Goal: Task Accomplishment & Management: Manage account settings

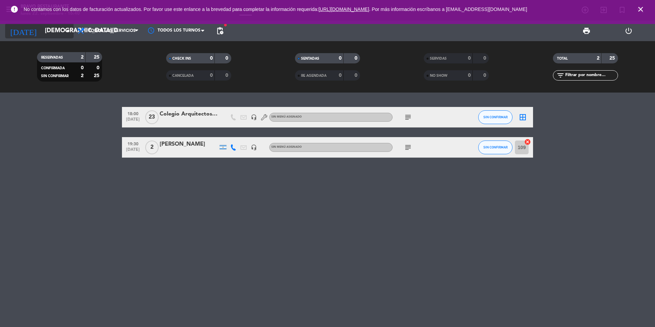
click at [61, 34] on input "[DEMOGRAPHIC_DATA][DATE]" at bounding box center [80, 31] width 79 height 14
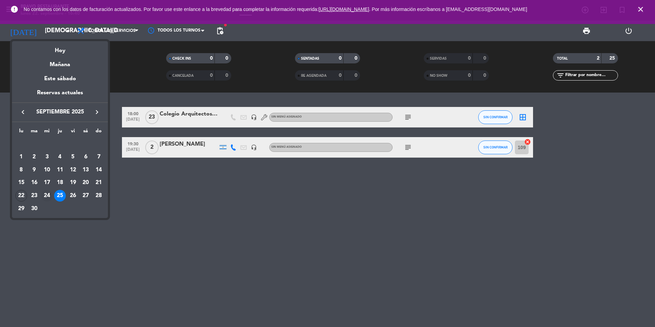
click at [45, 195] on div "24" at bounding box center [47, 196] width 12 height 12
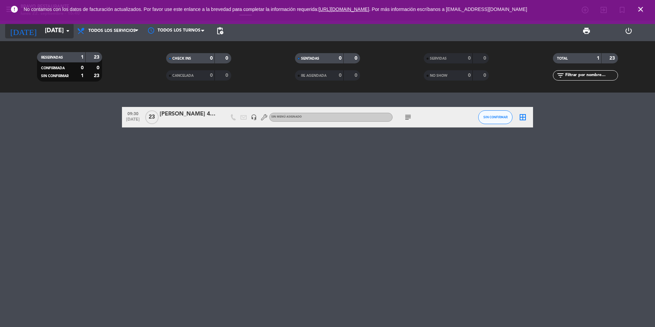
click at [66, 35] on input "[DATE]" at bounding box center [80, 31] width 79 height 14
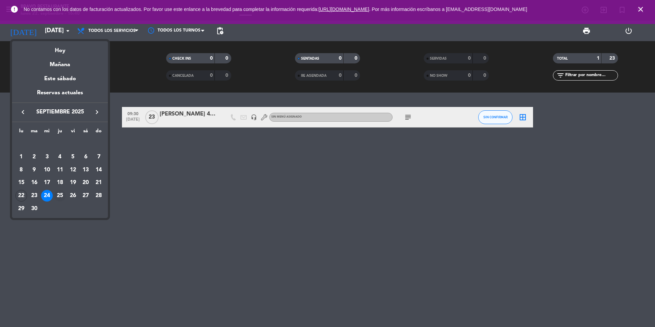
click at [57, 195] on div "25" at bounding box center [60, 196] width 12 height 12
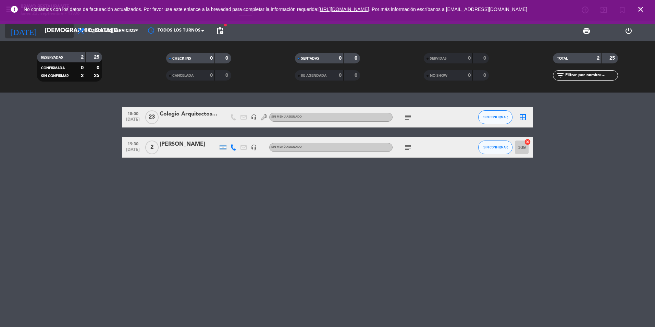
click at [57, 33] on input "[DEMOGRAPHIC_DATA][DATE]" at bounding box center [80, 31] width 79 height 14
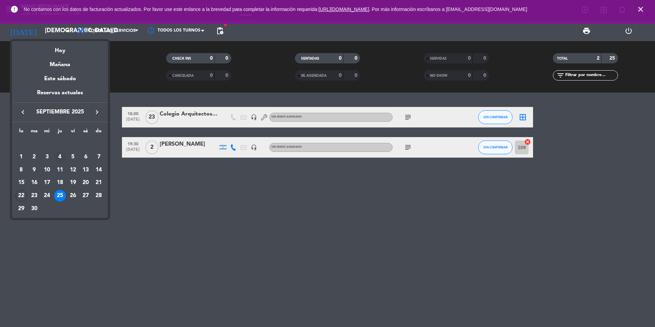
click at [60, 155] on div "4" at bounding box center [60, 157] width 12 height 12
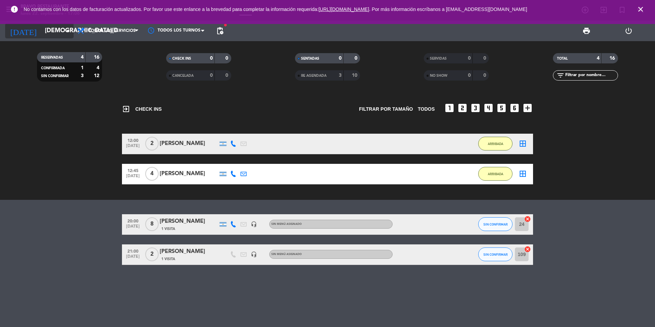
click at [67, 34] on icon "arrow_drop_down" at bounding box center [68, 31] width 8 height 8
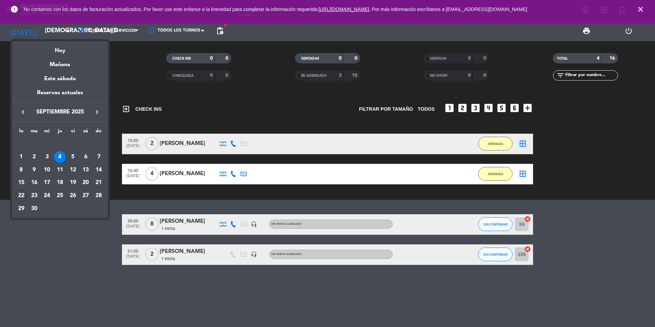
click at [91, 115] on button "keyboard_arrow_right" at bounding box center [97, 112] width 12 height 9
click at [84, 157] on div "4" at bounding box center [86, 157] width 12 height 12
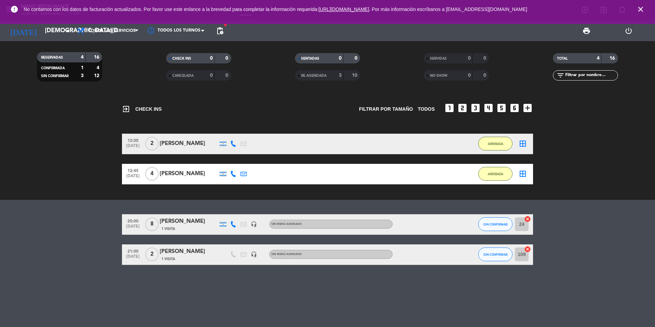
type input "[DATE]"
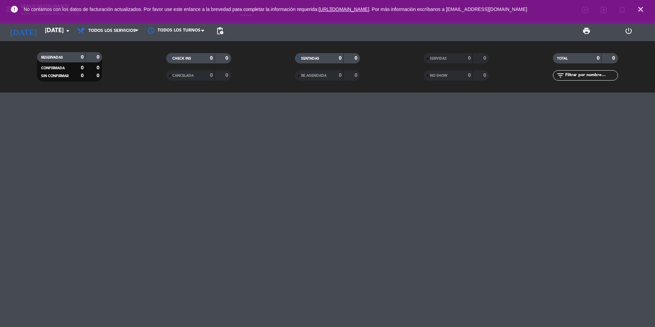
click at [638, 9] on icon "close" at bounding box center [640, 9] width 8 height 8
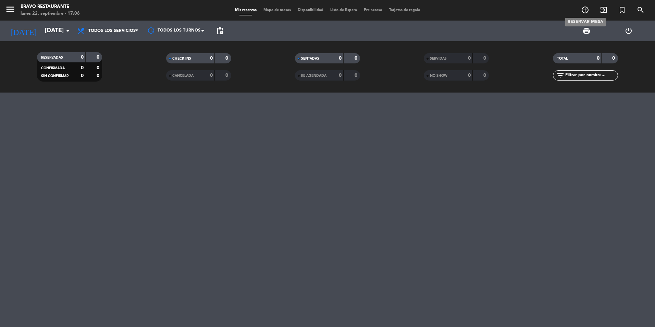
click at [586, 12] on icon "add_circle_outline" at bounding box center [585, 10] width 8 height 8
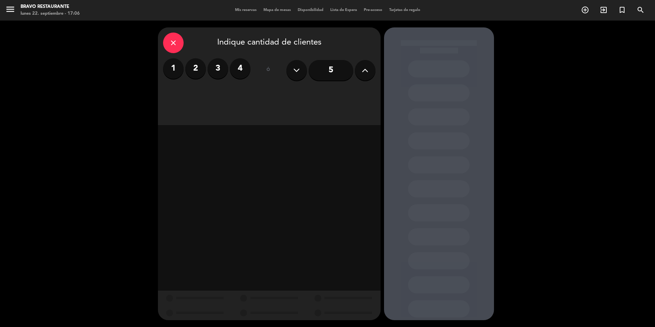
click at [368, 73] on icon at bounding box center [365, 70] width 7 height 10
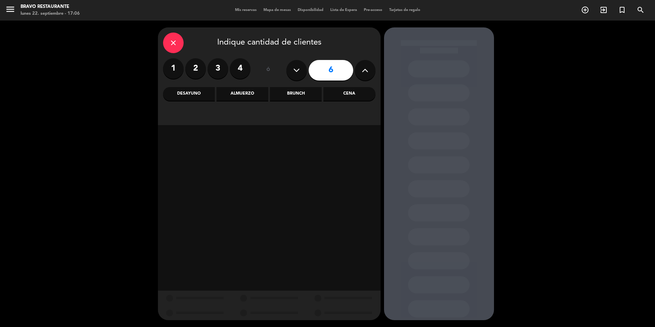
click at [368, 73] on icon at bounding box center [365, 70] width 7 height 10
click at [362, 72] on icon at bounding box center [365, 70] width 7 height 10
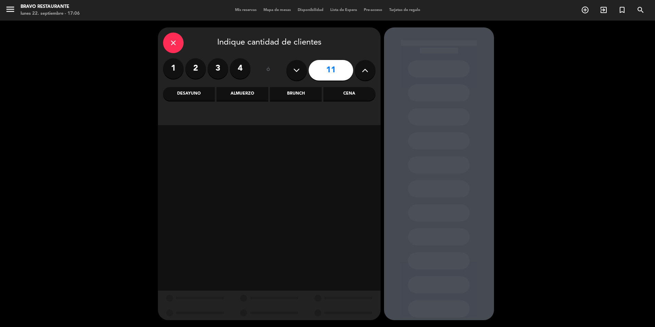
click at [362, 72] on icon at bounding box center [365, 70] width 7 height 10
click at [363, 72] on icon at bounding box center [365, 70] width 7 height 10
type input "15"
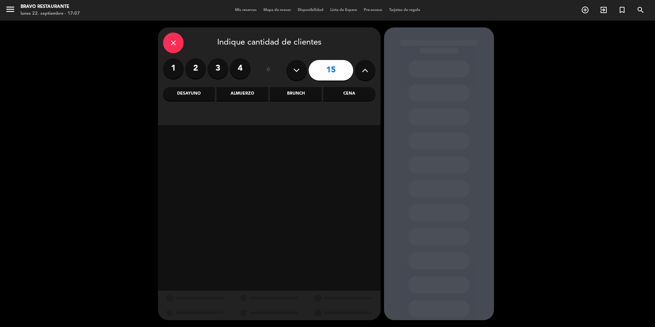
click at [344, 97] on div "Cena" at bounding box center [349, 94] width 52 height 14
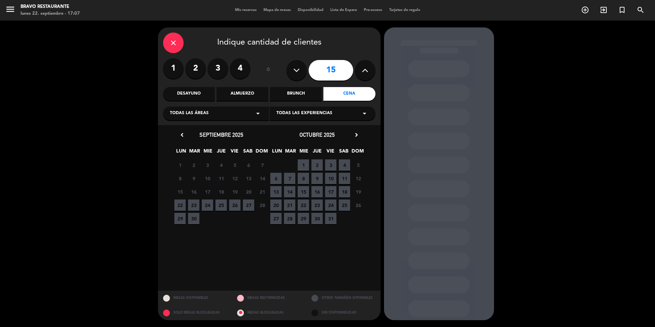
click at [344, 165] on span "4" at bounding box center [344, 164] width 11 height 11
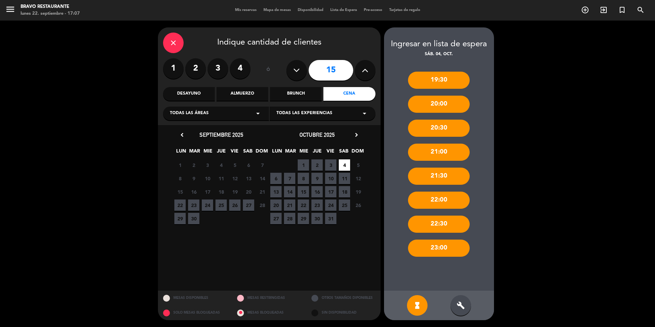
click at [445, 78] on div "19:30" at bounding box center [439, 80] width 62 height 17
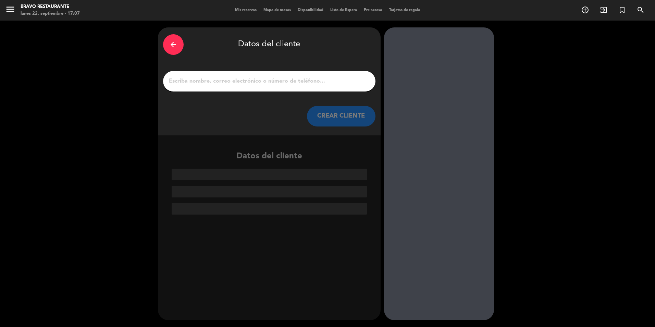
click at [321, 84] on input "1" at bounding box center [269, 81] width 202 height 10
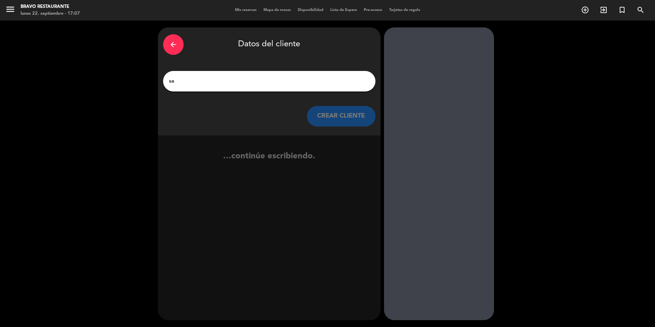
type input "s"
type input "SOUTWARD SRL"
click at [342, 115] on button "CREAR CLIENTE" at bounding box center [341, 116] width 69 height 21
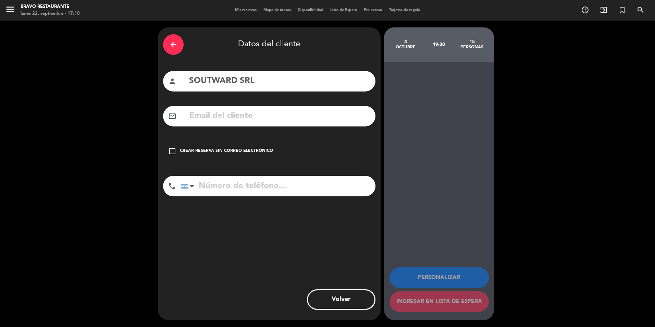
click at [243, 191] on input "tel" at bounding box center [278, 186] width 195 height 21
click at [172, 152] on icon "check_box_outline_blank" at bounding box center [172, 151] width 8 height 8
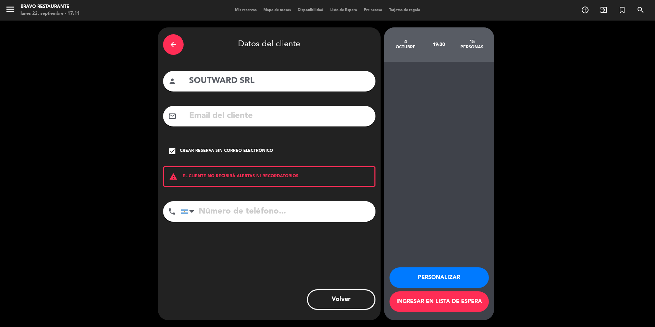
click at [459, 304] on button "Ingresar en lista de espera" at bounding box center [438, 301] width 99 height 21
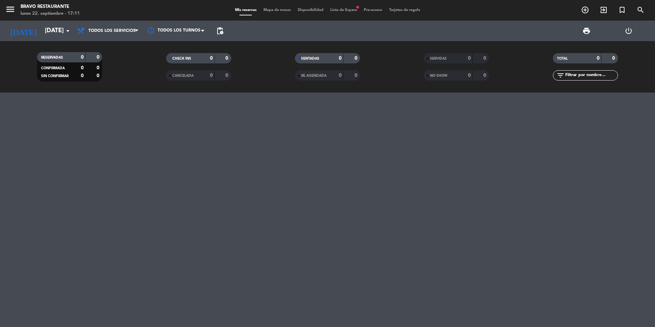
click at [341, 11] on span "Lista de Espera fiber_manual_record" at bounding box center [344, 10] width 34 height 4
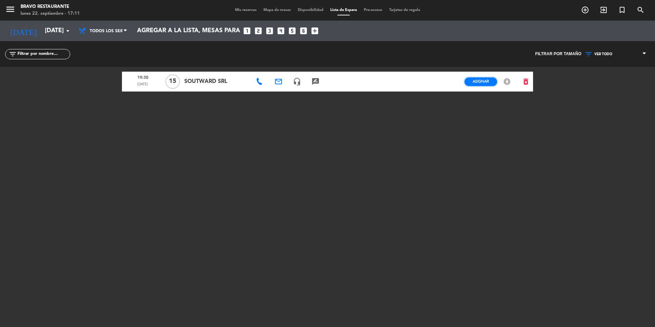
click at [481, 83] on span "Asignar" at bounding box center [481, 81] width 16 height 5
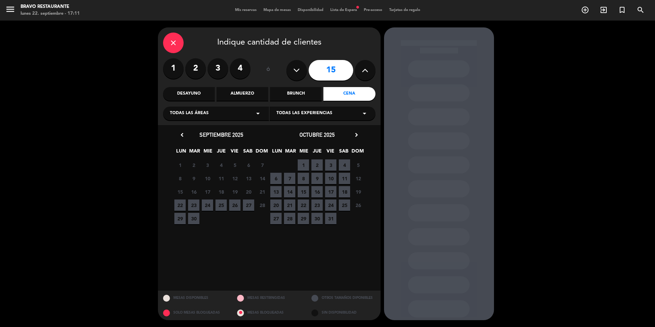
click at [343, 168] on span "4" at bounding box center [344, 164] width 11 height 11
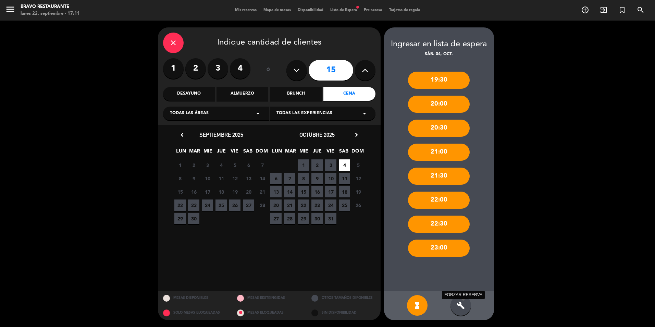
click at [465, 305] on icon "build" at bounding box center [461, 305] width 8 height 8
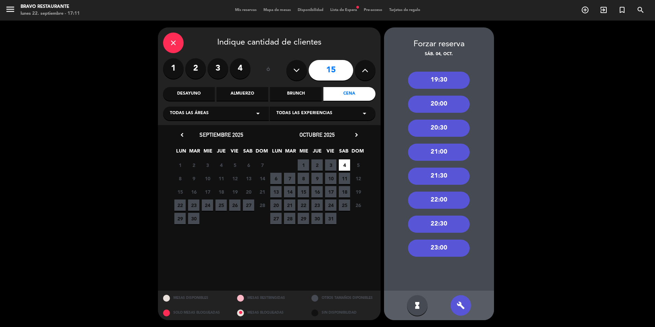
click at [452, 83] on div "19:30" at bounding box center [439, 80] width 62 height 17
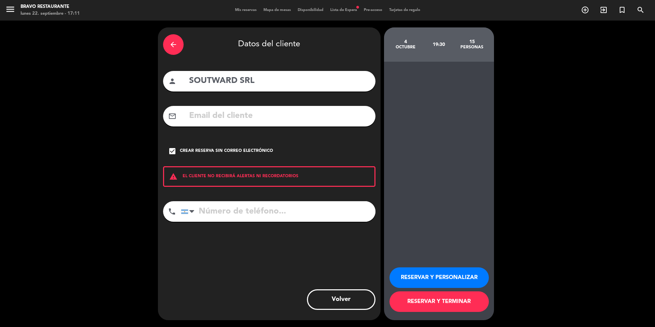
click at [455, 305] on button "RESERVAR Y TERMINAR" at bounding box center [438, 301] width 99 height 21
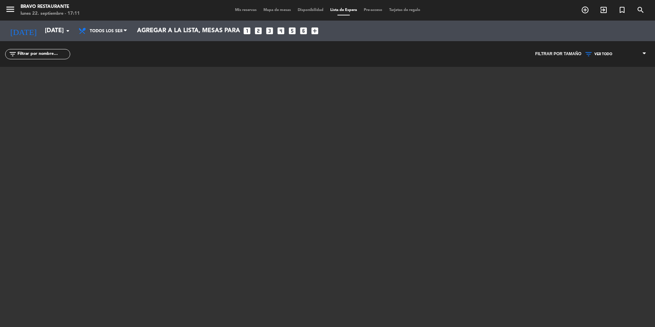
click at [267, 138] on div at bounding box center [327, 152] width 411 height 171
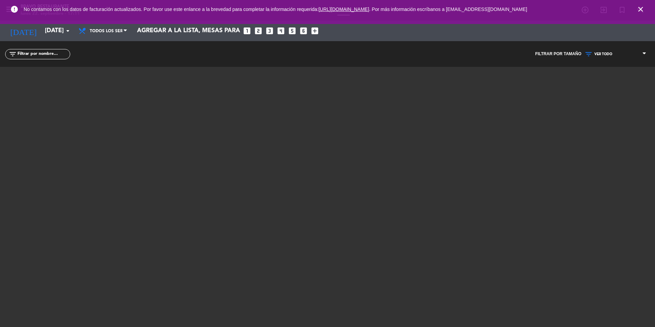
click at [639, 10] on icon "close" at bounding box center [640, 9] width 8 height 8
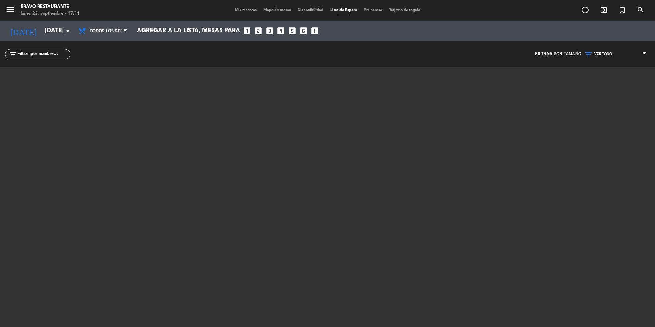
click at [237, 8] on span "Mis reservas" at bounding box center [246, 10] width 28 height 4
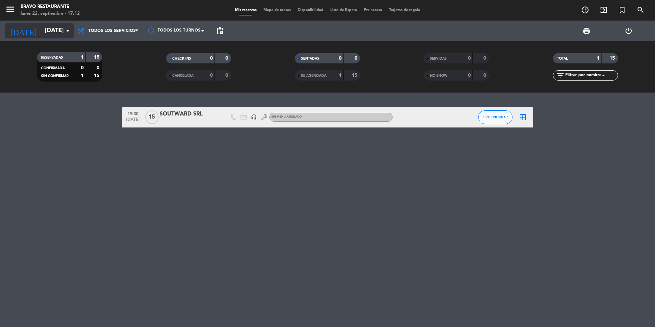
click at [69, 30] on icon "arrow_drop_down" at bounding box center [68, 31] width 8 height 8
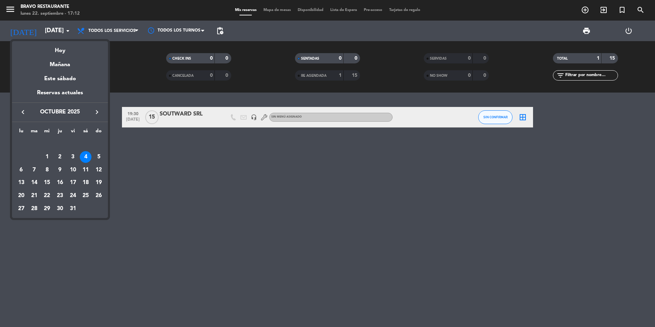
click at [95, 112] on icon "keyboard_arrow_right" at bounding box center [97, 112] width 8 height 8
click at [86, 142] on div "1" at bounding box center [86, 144] width 12 height 12
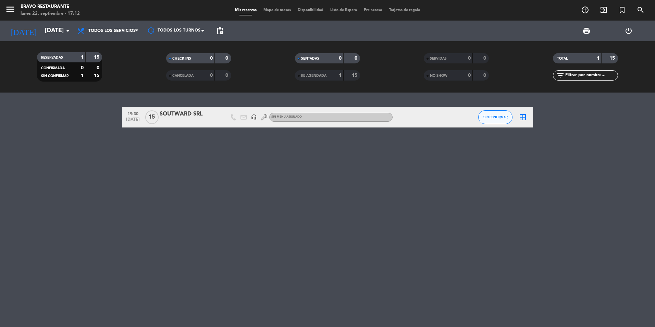
type input "[DATE]"
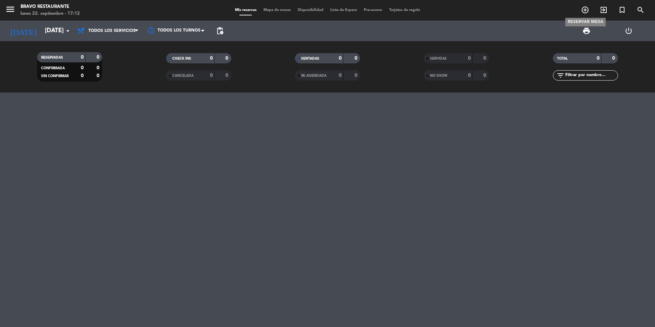
click at [589, 11] on icon "add_circle_outline" at bounding box center [585, 10] width 8 height 8
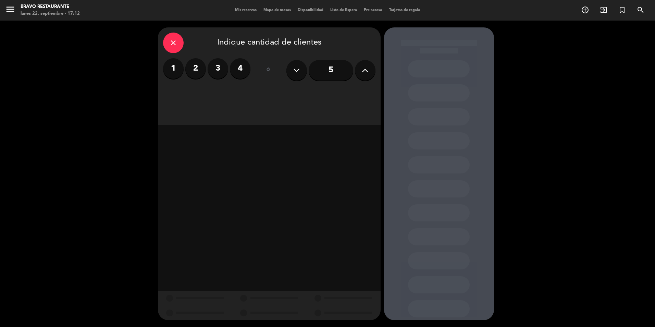
click at [361, 67] on button at bounding box center [365, 70] width 21 height 21
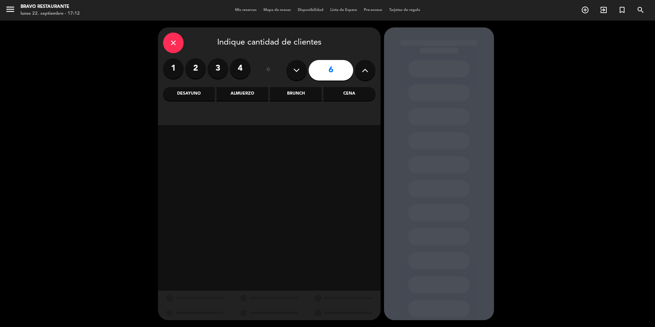
click at [361, 67] on button at bounding box center [365, 70] width 21 height 21
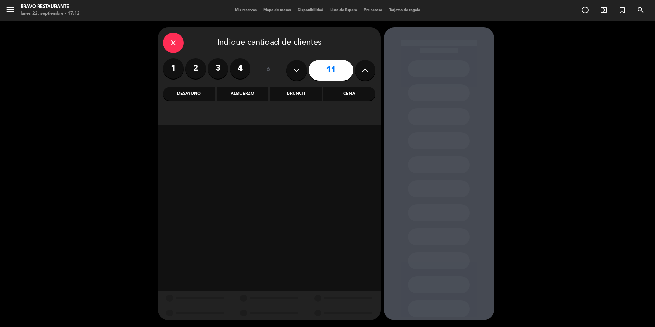
click at [361, 67] on button at bounding box center [365, 70] width 21 height 21
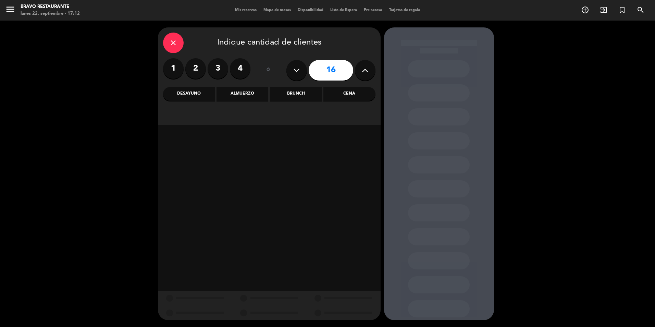
click at [361, 67] on button at bounding box center [365, 70] width 21 height 21
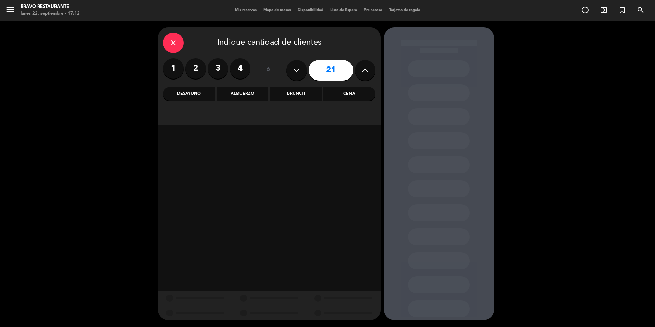
click at [361, 67] on button at bounding box center [365, 70] width 21 height 21
type input "23"
click at [361, 67] on button at bounding box center [365, 70] width 21 height 21
click at [313, 92] on div "Brunch" at bounding box center [296, 94] width 52 height 14
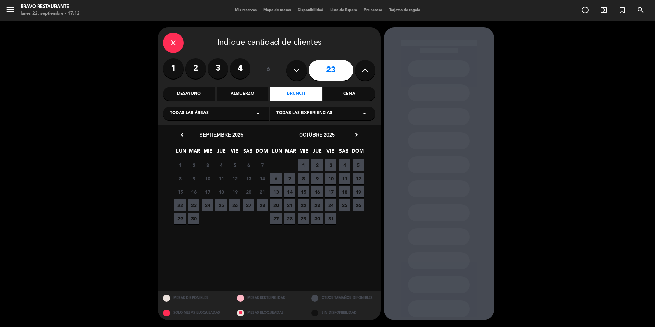
click at [355, 131] on div "octubre 2025 chevron_right" at bounding box center [317, 134] width 96 height 9
click at [354, 136] on icon "chevron_right" at bounding box center [356, 134] width 7 height 7
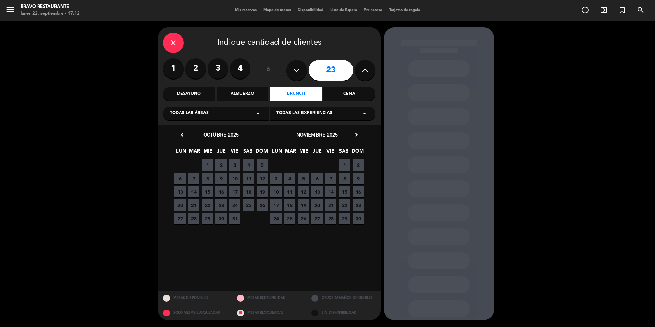
click at [210, 164] on span "1" at bounding box center [207, 164] width 11 height 11
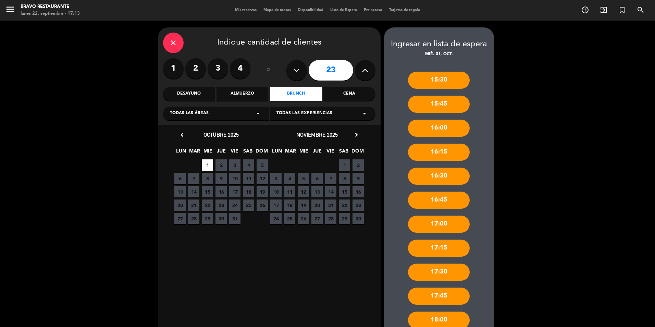
click at [344, 164] on span "1" at bounding box center [344, 164] width 11 height 11
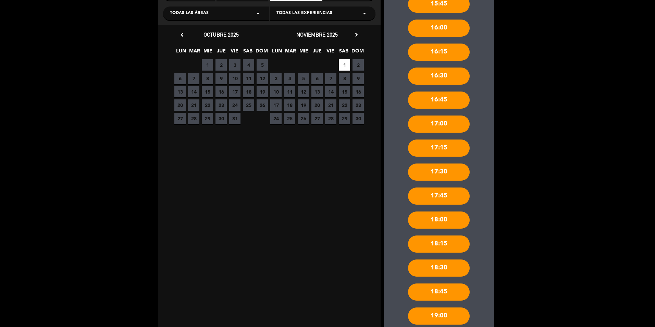
scroll to position [137, 0]
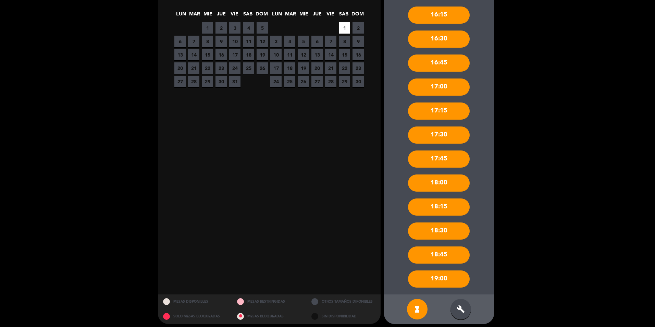
click at [460, 274] on div "19:00" at bounding box center [439, 278] width 62 height 17
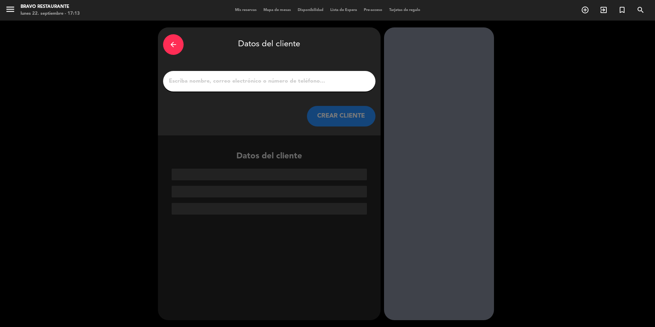
scroll to position [0, 0]
click at [247, 83] on input "1" at bounding box center [269, 81] width 202 height 10
click at [249, 83] on input "1" at bounding box center [269, 81] width 202 height 10
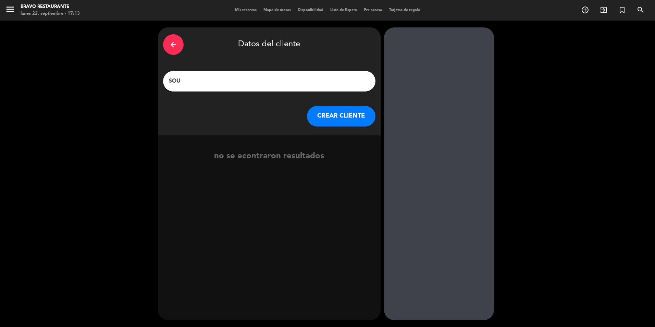
click at [294, 88] on div "SOU" at bounding box center [269, 81] width 212 height 21
click at [192, 79] on input "SOU" at bounding box center [269, 81] width 202 height 10
type input "SOUTHWAR SRL"
click at [340, 125] on button "CREAR CLIENTE" at bounding box center [341, 116] width 69 height 21
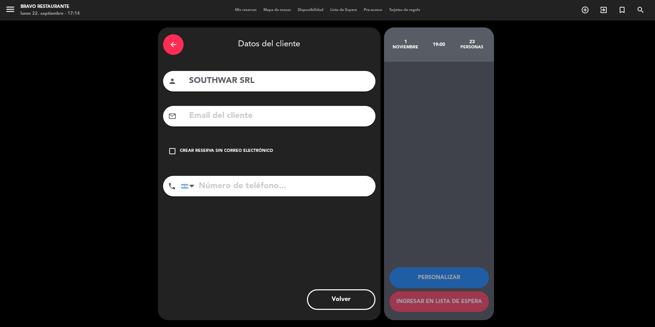
click at [170, 151] on icon "check_box_outline_blank" at bounding box center [172, 151] width 8 height 8
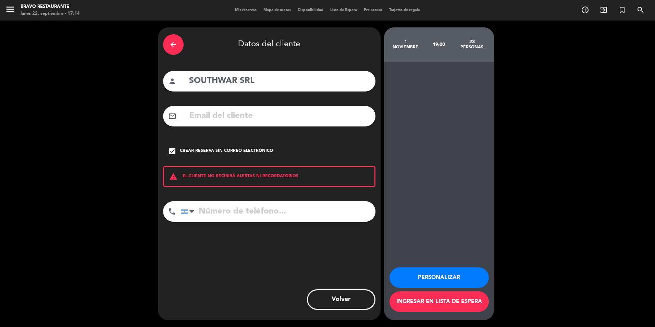
click at [460, 279] on button "Personalizar" at bounding box center [438, 277] width 99 height 21
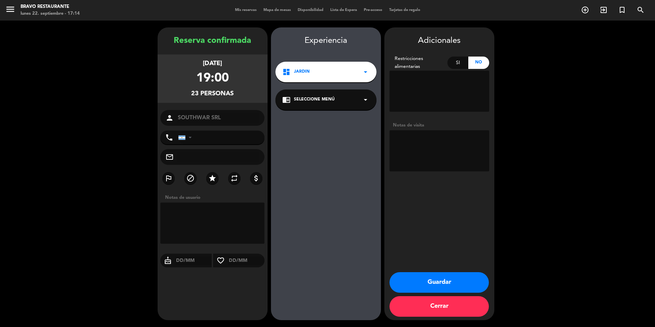
click at [432, 152] on textarea at bounding box center [439, 150] width 100 height 41
type textarea "1"
type textarea "24 + 1 GUIA"
click at [444, 286] on button "Guardar" at bounding box center [438, 282] width 99 height 21
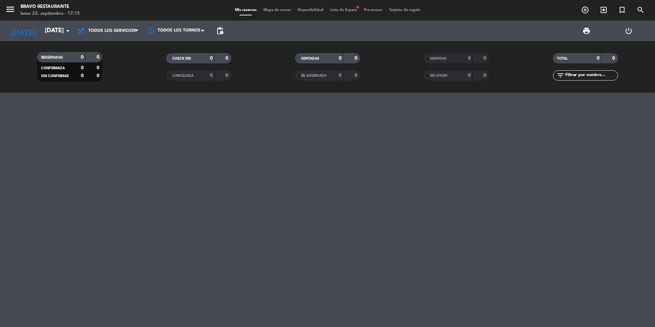
click at [335, 11] on span "Lista de Espera fiber_manual_record" at bounding box center [344, 10] width 34 height 4
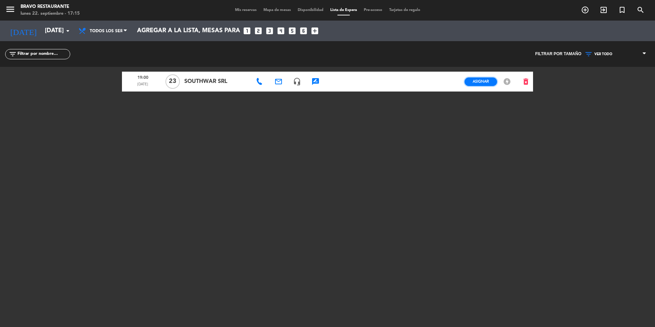
click at [481, 81] on span "Asignar" at bounding box center [481, 81] width 16 height 5
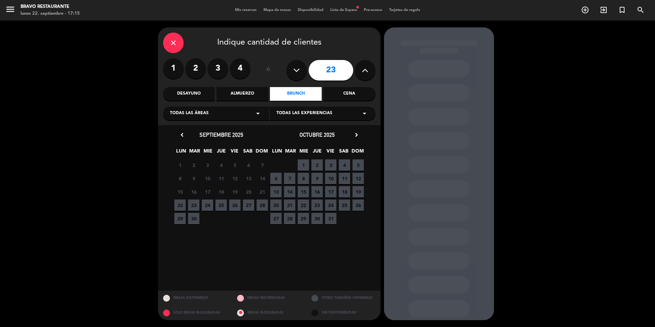
click at [354, 134] on icon "chevron_right" at bounding box center [356, 134] width 7 height 7
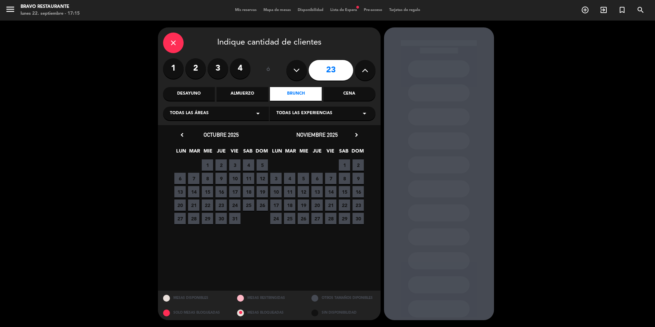
click at [343, 165] on span "1" at bounding box center [344, 164] width 11 height 11
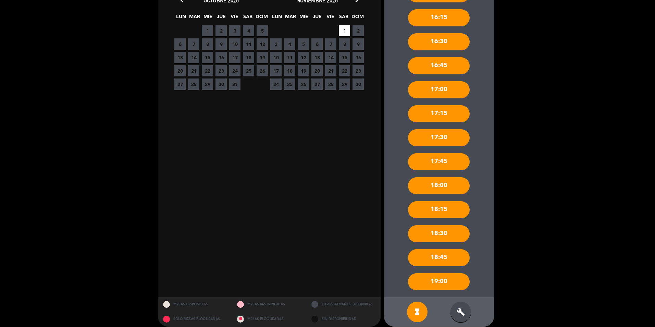
scroll to position [141, 0]
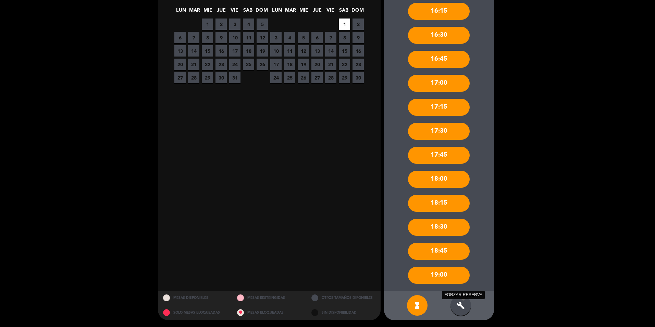
click at [461, 306] on icon "build" at bounding box center [461, 305] width 8 height 8
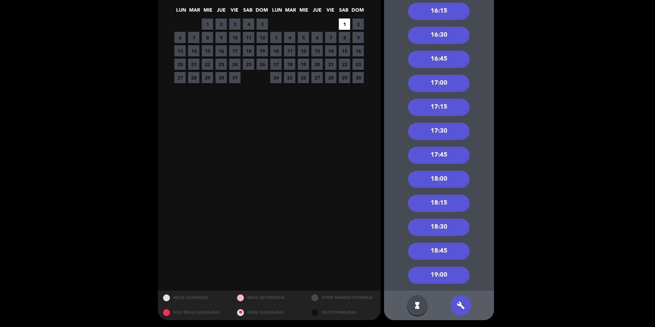
click at [448, 277] on div "19:00" at bounding box center [439, 275] width 62 height 17
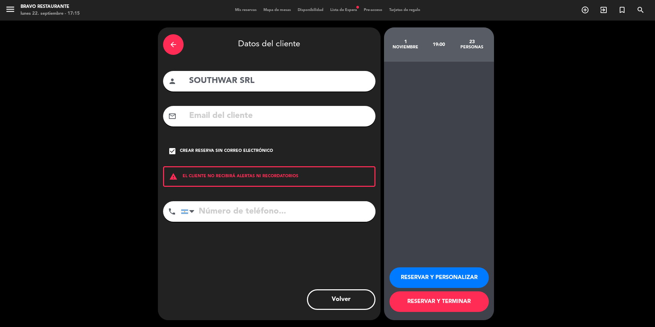
scroll to position [0, 0]
click at [462, 303] on button "RESERVAR Y TERMINAR" at bounding box center [438, 301] width 99 height 21
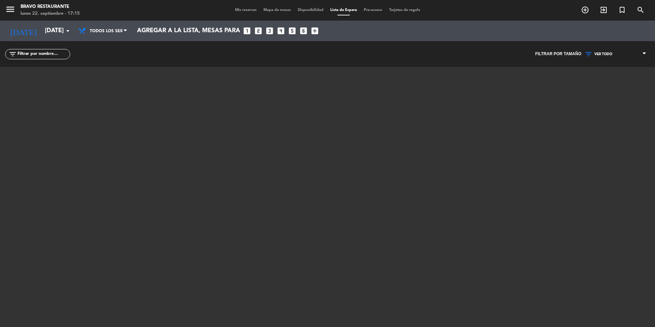
click at [237, 11] on span "Mis reservas" at bounding box center [246, 10] width 28 height 4
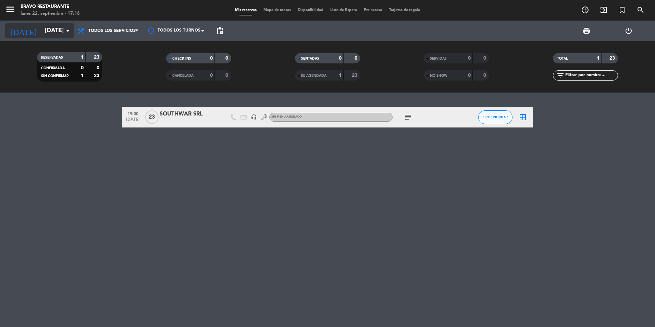
click at [65, 32] on icon "arrow_drop_down" at bounding box center [68, 31] width 8 height 8
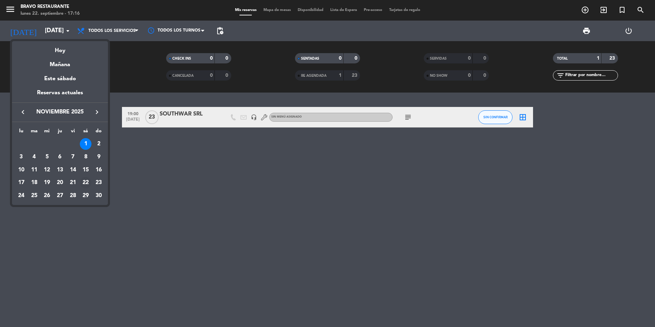
click at [83, 182] on div "22" at bounding box center [86, 183] width 12 height 12
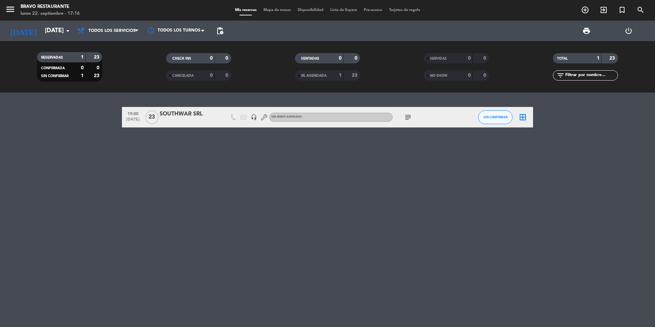
type input "[DATE]"
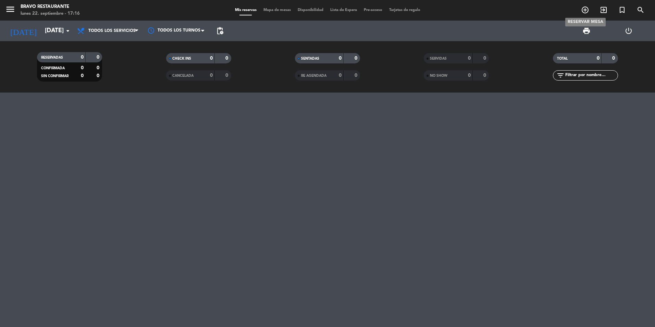
click at [587, 9] on icon "add_circle_outline" at bounding box center [585, 10] width 8 height 8
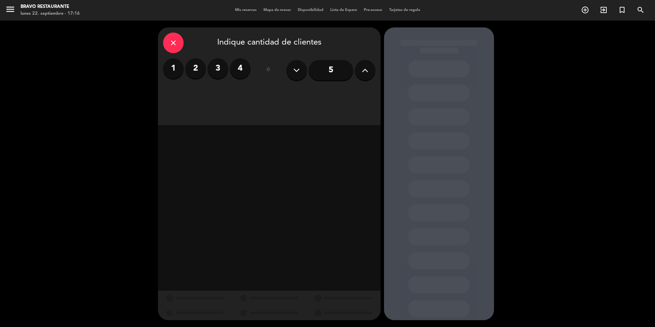
click at [367, 70] on icon at bounding box center [365, 70] width 7 height 10
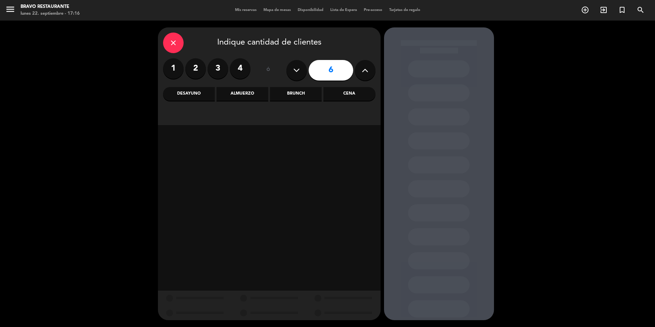
click at [367, 70] on icon at bounding box center [365, 70] width 7 height 10
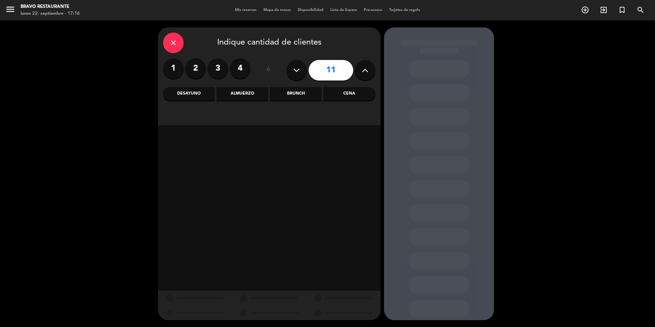
click at [367, 70] on icon at bounding box center [365, 70] width 7 height 10
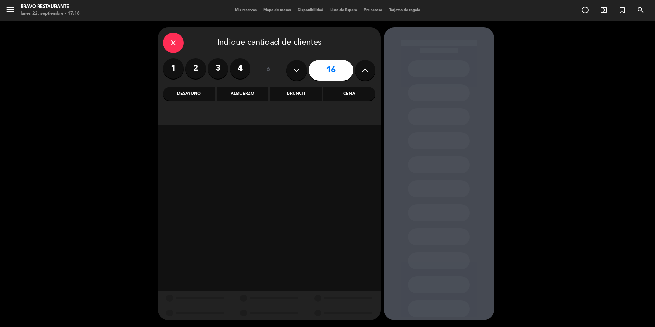
click at [367, 70] on icon at bounding box center [365, 70] width 7 height 10
click at [365, 75] on icon at bounding box center [365, 70] width 7 height 10
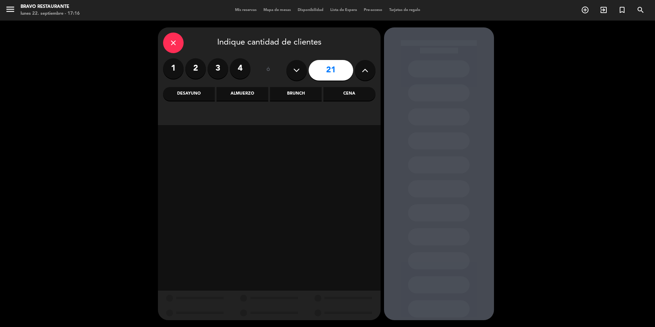
click at [365, 75] on icon at bounding box center [365, 70] width 7 height 10
type input "22"
click at [297, 96] on div "Brunch" at bounding box center [296, 94] width 52 height 14
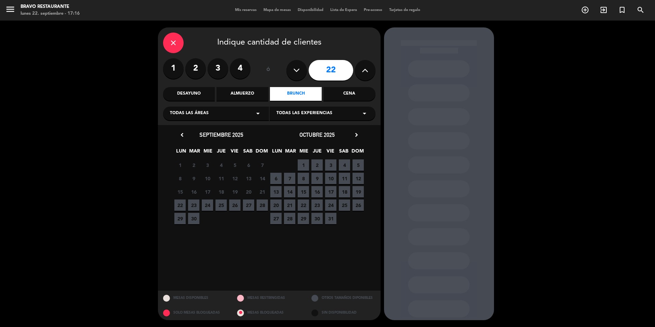
click at [353, 135] on icon "chevron_right" at bounding box center [356, 134] width 7 height 7
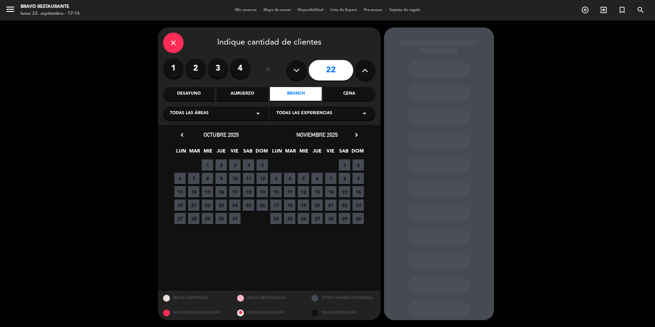
click at [342, 205] on span "22" at bounding box center [344, 204] width 11 height 11
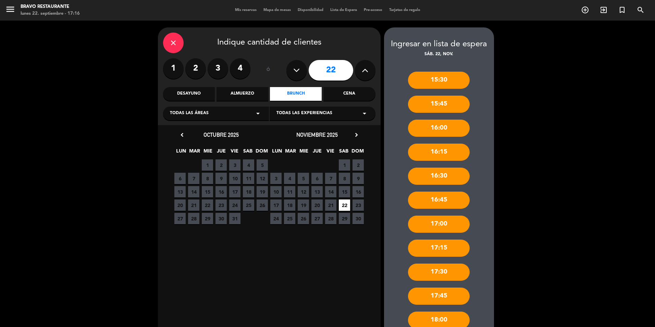
scroll to position [141, 0]
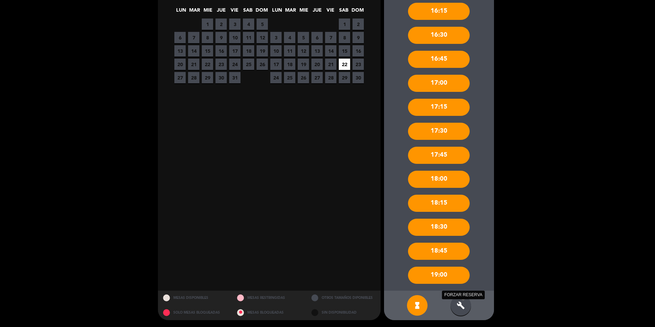
click at [461, 307] on icon "build" at bounding box center [461, 305] width 8 height 8
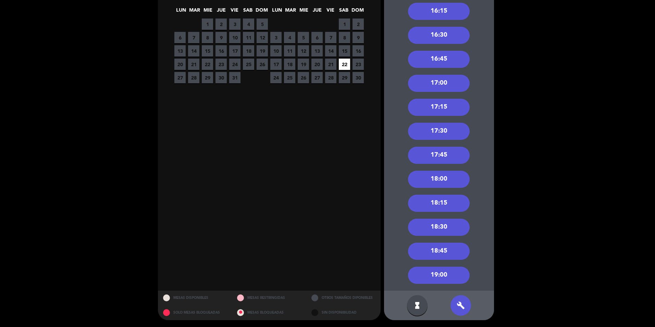
click at [439, 276] on div "19:00" at bounding box center [439, 275] width 62 height 17
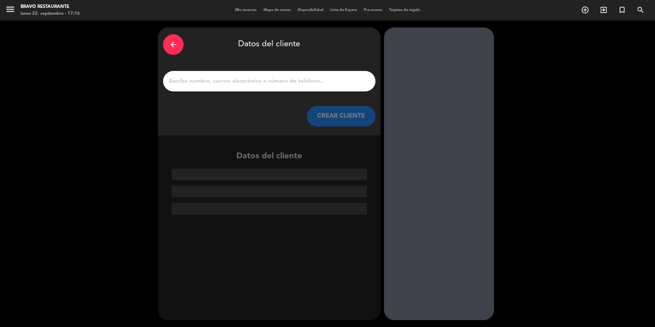
scroll to position [0, 0]
click at [253, 76] on input "1" at bounding box center [269, 81] width 202 height 10
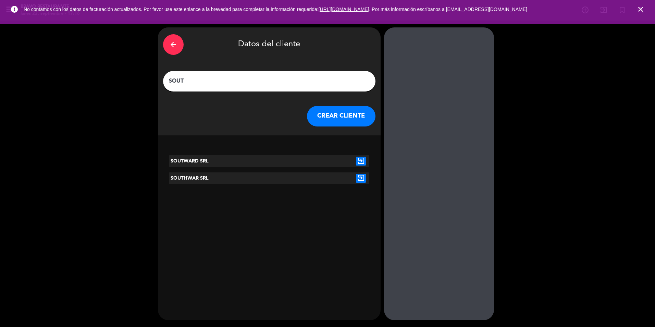
type input "SOUT"
click at [357, 177] on icon "exit_to_app" at bounding box center [361, 178] width 10 height 9
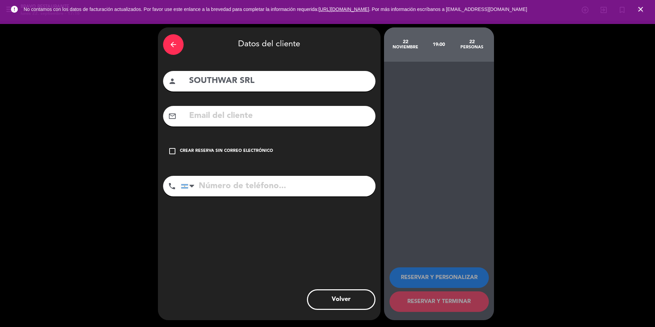
click at [170, 150] on icon "check_box_outline_blank" at bounding box center [172, 151] width 8 height 8
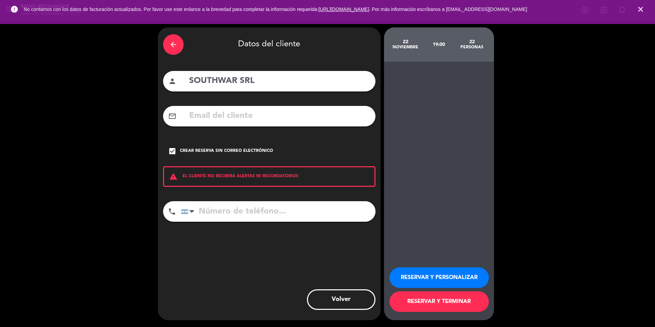
click at [454, 304] on button "RESERVAR Y TERMINAR" at bounding box center [438, 301] width 99 height 21
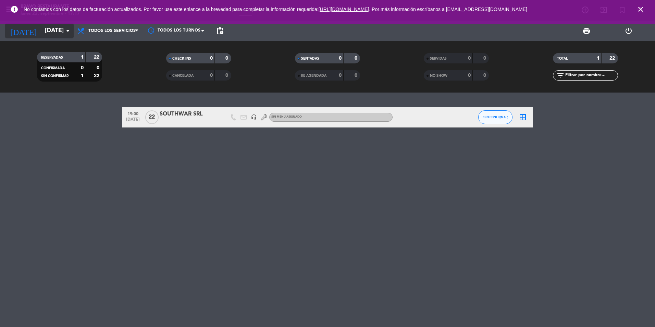
click at [63, 28] on input "[DATE]" at bounding box center [80, 31] width 79 height 14
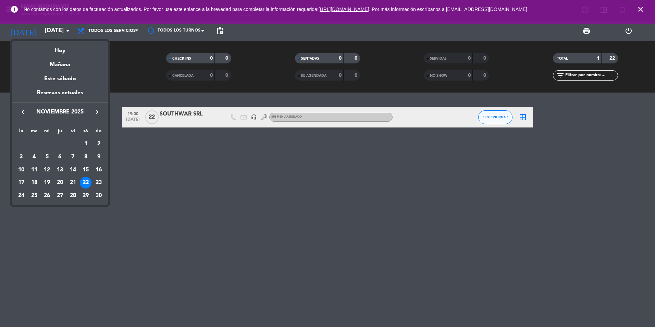
click at [94, 117] on div "keyboard_arrow_left noviembre 2025 keyboard_arrow_right" at bounding box center [60, 111] width 96 height 19
click at [94, 115] on icon "keyboard_arrow_right" at bounding box center [97, 112] width 8 height 8
click at [87, 171] on div "13" at bounding box center [86, 170] width 12 height 12
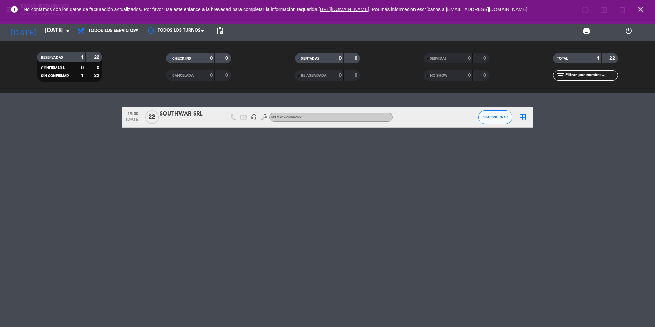
type input "sáb. 13 dic."
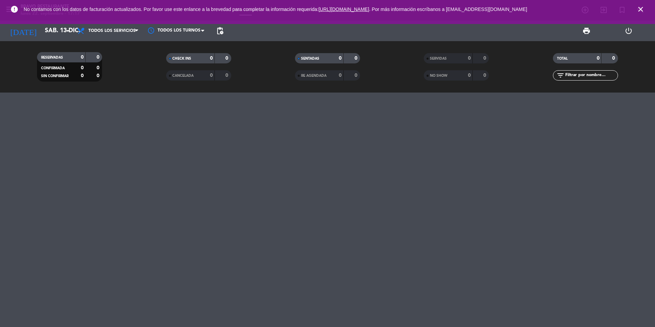
click at [640, 10] on icon "close" at bounding box center [640, 9] width 8 height 8
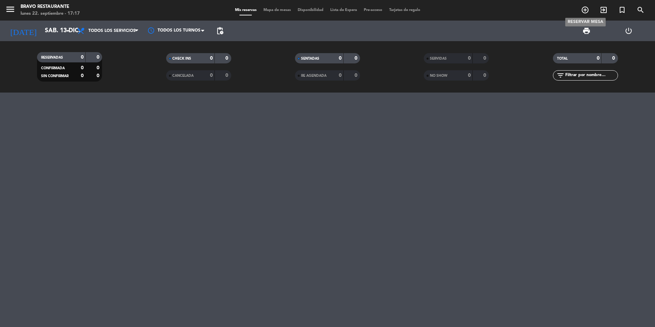
click at [583, 10] on icon "add_circle_outline" at bounding box center [585, 10] width 8 height 8
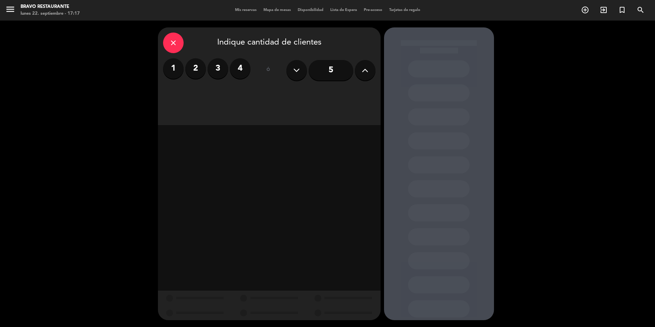
click at [365, 74] on icon at bounding box center [365, 70] width 7 height 10
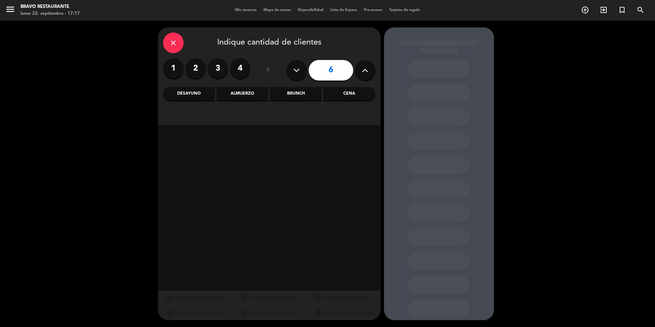
click at [365, 74] on icon at bounding box center [365, 70] width 7 height 10
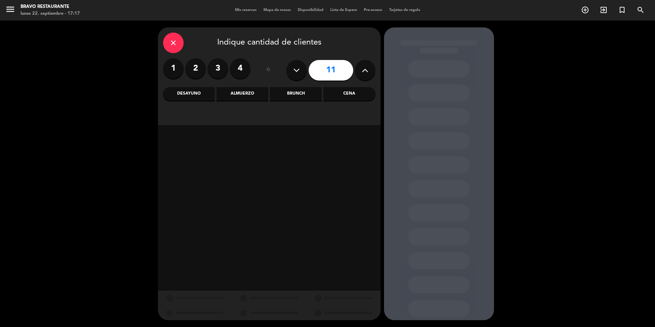
click at [365, 74] on icon at bounding box center [365, 70] width 7 height 10
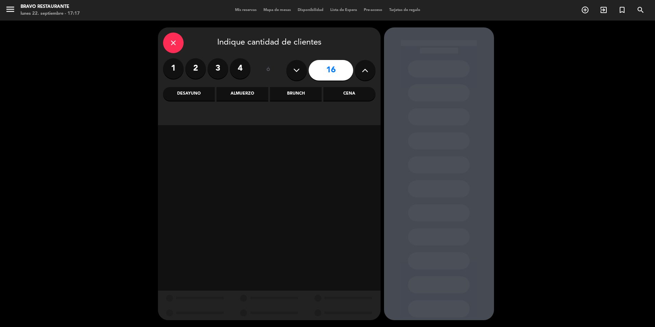
click at [365, 74] on icon at bounding box center [365, 70] width 7 height 10
click at [296, 73] on icon at bounding box center [296, 70] width 7 height 10
type input "16"
click at [299, 96] on div "Brunch" at bounding box center [296, 94] width 52 height 14
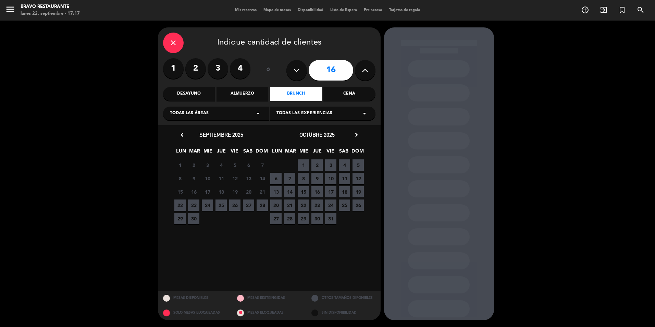
click at [357, 134] on icon "chevron_right" at bounding box center [356, 134] width 7 height 7
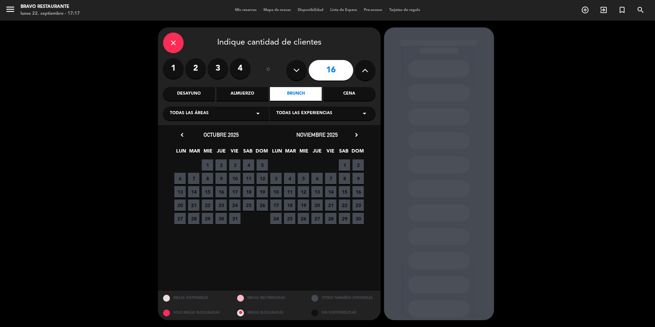
click at [357, 134] on icon "chevron_right" at bounding box center [356, 134] width 7 height 7
click at [347, 191] on span "13" at bounding box center [344, 191] width 11 height 11
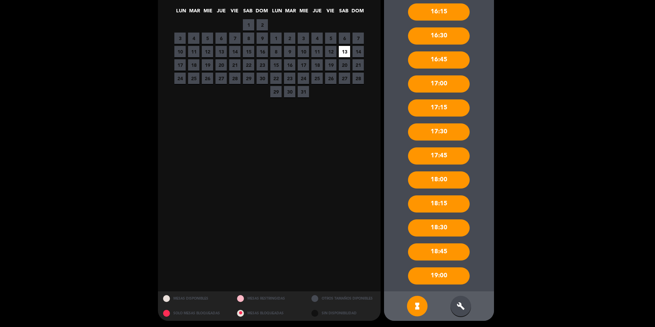
scroll to position [141, 0]
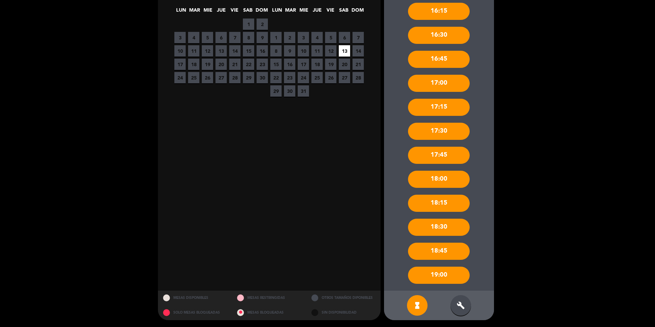
click at [453, 303] on div "build" at bounding box center [460, 305] width 21 height 21
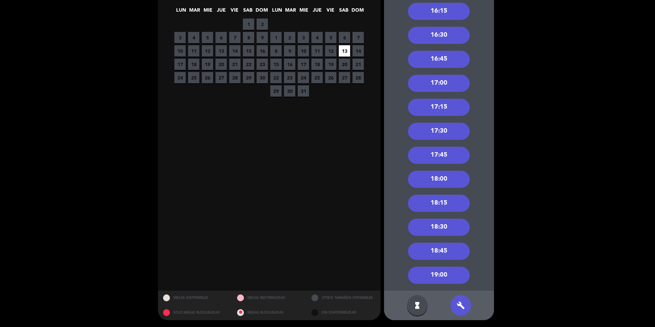
click at [444, 272] on div "19:00" at bounding box center [439, 275] width 62 height 17
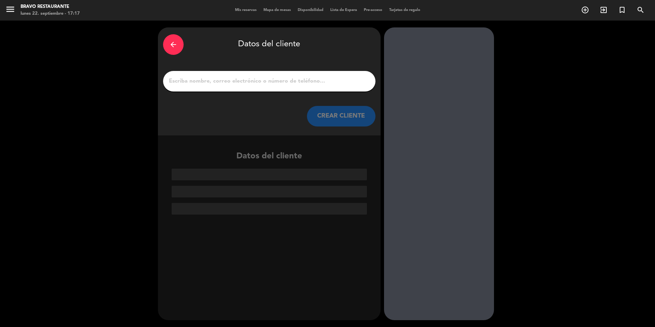
click at [290, 83] on input "1" at bounding box center [269, 81] width 202 height 10
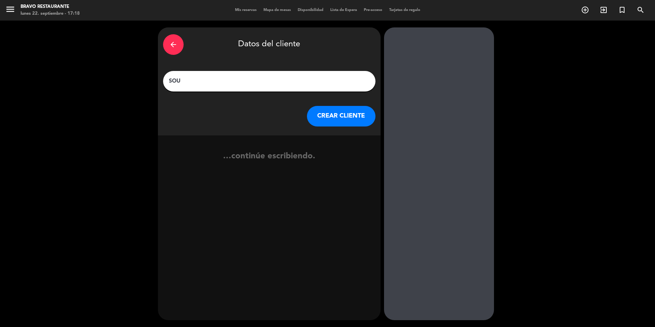
click at [203, 94] on div "arrow_back Datos del cliente SOU CREAR CLIENTE" at bounding box center [269, 81] width 223 height 108
drag, startPoint x: 198, startPoint y: 86, endPoint x: 123, endPoint y: 20, distance: 99.7
click at [196, 84] on input "SOU" at bounding box center [269, 81] width 202 height 10
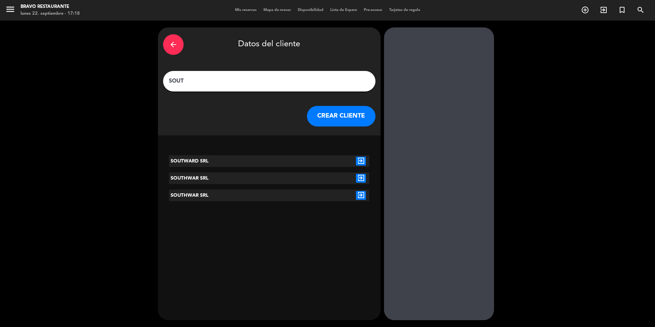
type input "SOUT"
click at [360, 193] on icon "exit_to_app" at bounding box center [361, 195] width 10 height 9
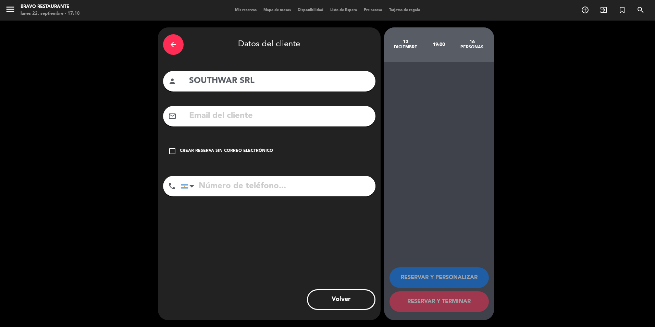
click at [171, 149] on icon "check_box_outline_blank" at bounding box center [172, 151] width 8 height 8
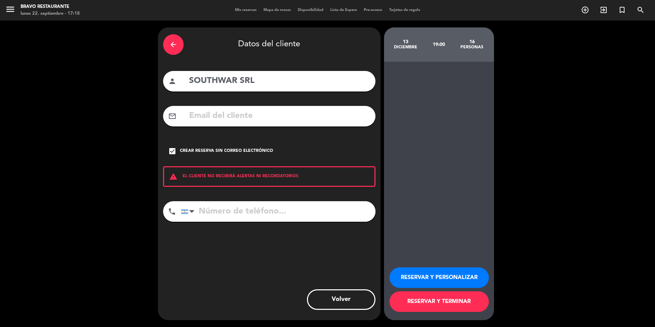
click at [449, 292] on button "RESERVAR Y TERMINAR" at bounding box center [438, 301] width 99 height 21
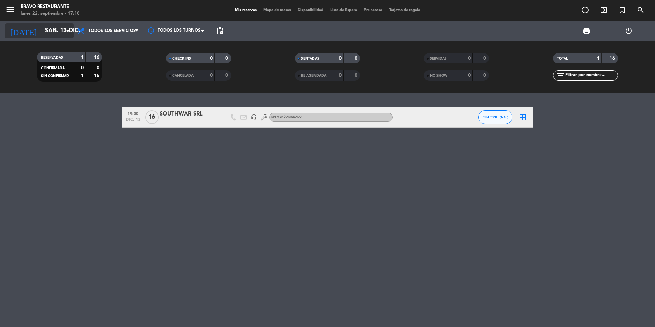
click at [66, 34] on icon "arrow_drop_down" at bounding box center [68, 31] width 8 height 8
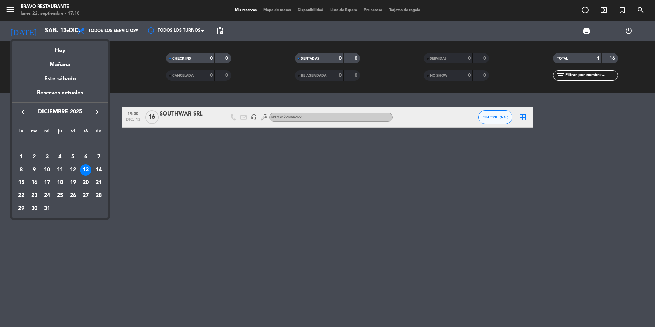
click at [92, 111] on button "keyboard_arrow_right" at bounding box center [97, 112] width 12 height 9
click at [97, 109] on icon "keyboard_arrow_right" at bounding box center [97, 112] width 8 height 8
click at [85, 169] on div "14" at bounding box center [86, 170] width 12 height 12
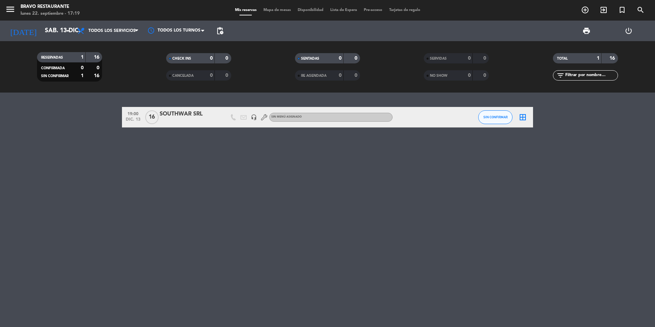
type input "[DATE]"
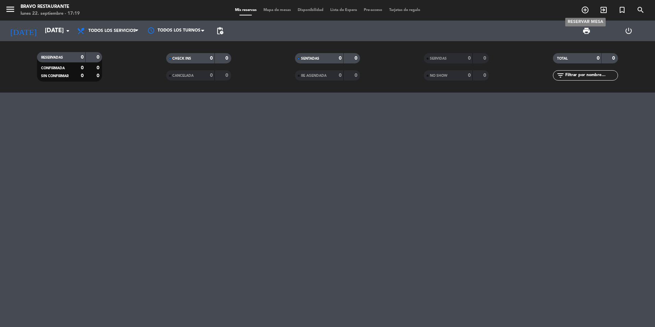
click at [584, 12] on icon "add_circle_outline" at bounding box center [585, 10] width 8 height 8
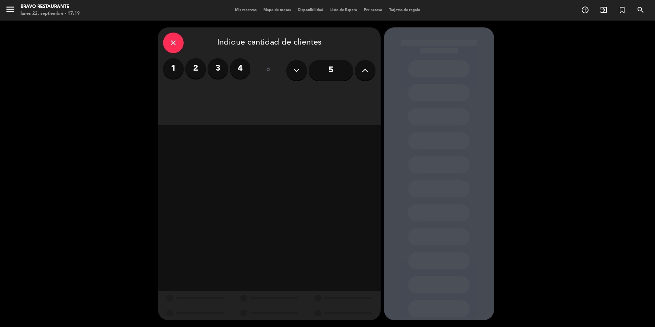
click at [362, 73] on icon at bounding box center [365, 70] width 7 height 10
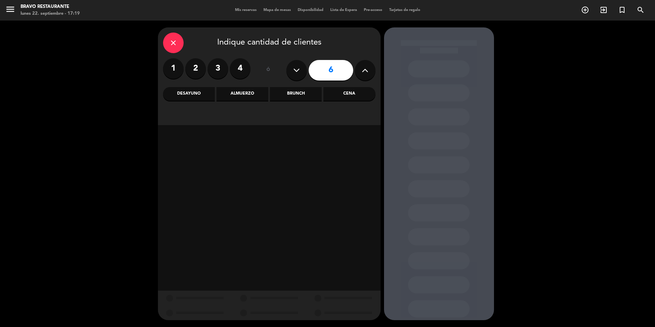
click at [363, 73] on icon at bounding box center [365, 70] width 7 height 10
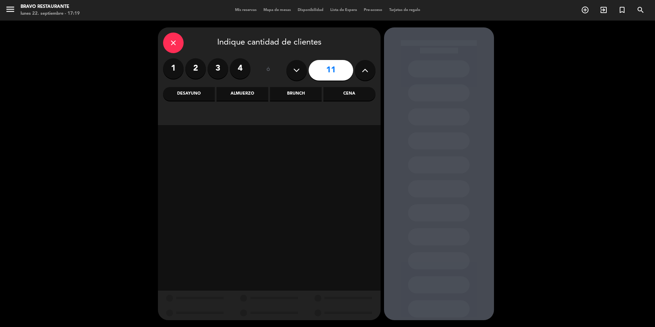
click at [363, 73] on icon at bounding box center [365, 70] width 7 height 10
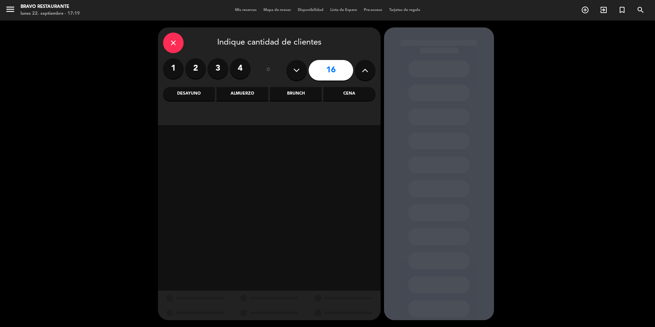
click at [363, 73] on icon at bounding box center [365, 70] width 7 height 10
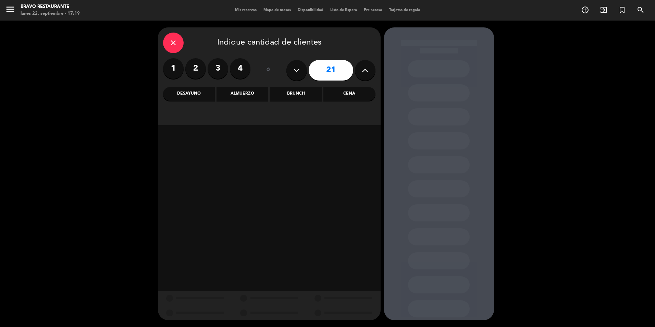
click at [363, 73] on icon at bounding box center [365, 70] width 7 height 10
click at [295, 65] on button at bounding box center [296, 70] width 21 height 21
click at [295, 65] on icon at bounding box center [296, 70] width 7 height 10
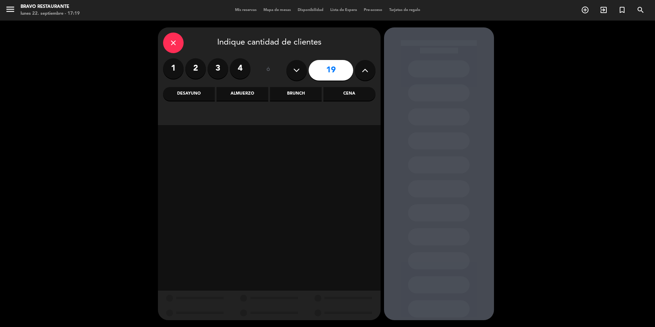
type input "18"
click at [295, 91] on div "Brunch" at bounding box center [296, 94] width 52 height 14
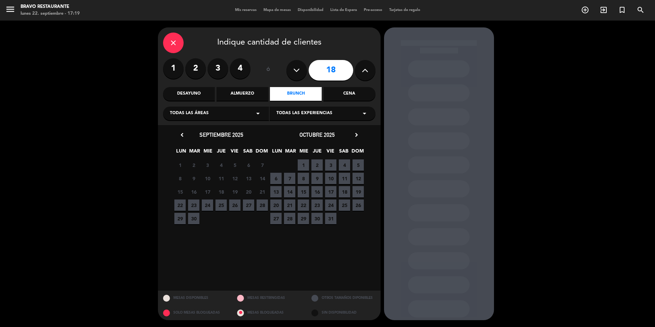
click at [353, 135] on icon "chevron_right" at bounding box center [356, 134] width 7 height 7
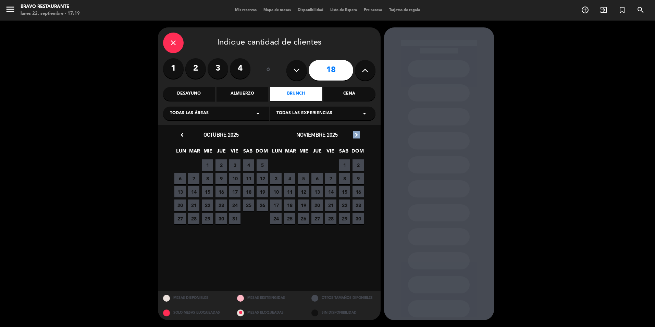
click at [353, 135] on icon "chevron_right" at bounding box center [356, 134] width 7 height 7
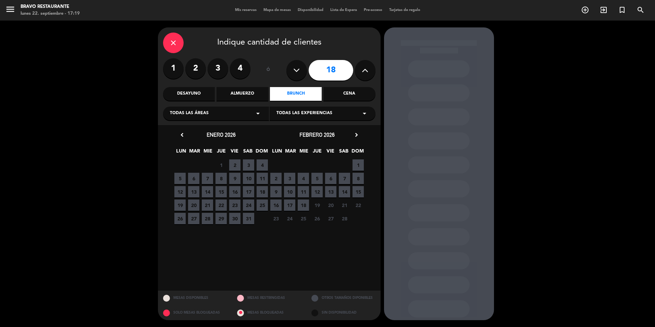
click at [345, 191] on span "14" at bounding box center [344, 191] width 11 height 11
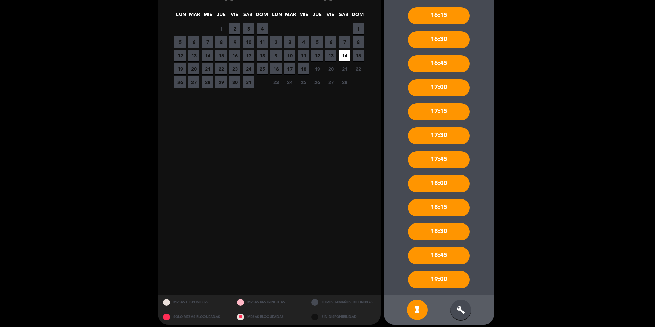
scroll to position [137, 0]
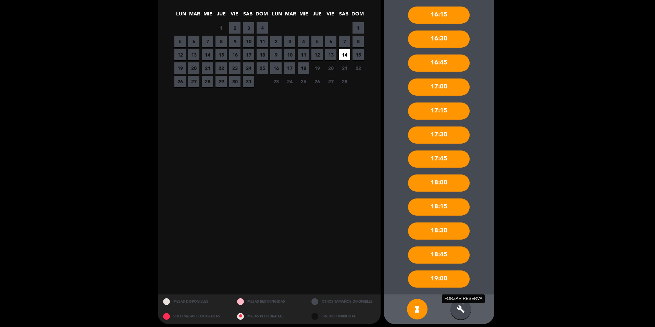
click at [458, 307] on icon "build" at bounding box center [461, 309] width 8 height 8
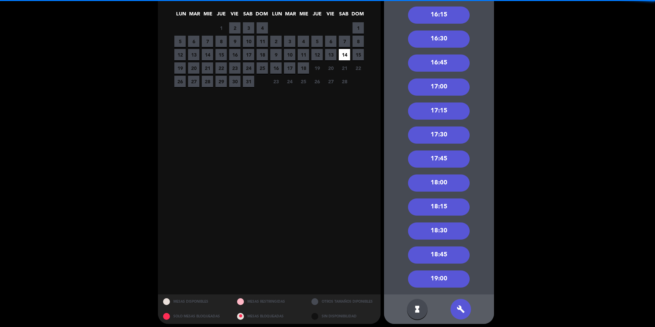
click at [439, 282] on div "19:00" at bounding box center [439, 278] width 62 height 17
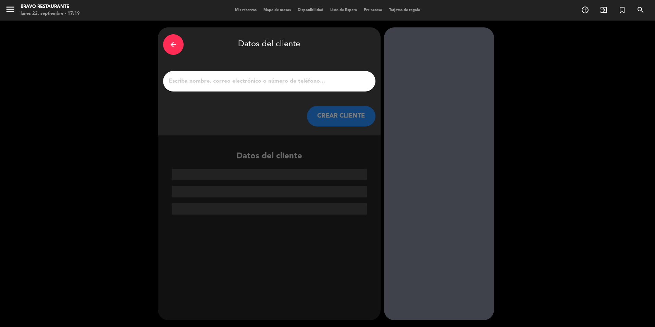
scroll to position [0, 0]
click at [207, 78] on input "1" at bounding box center [269, 81] width 202 height 10
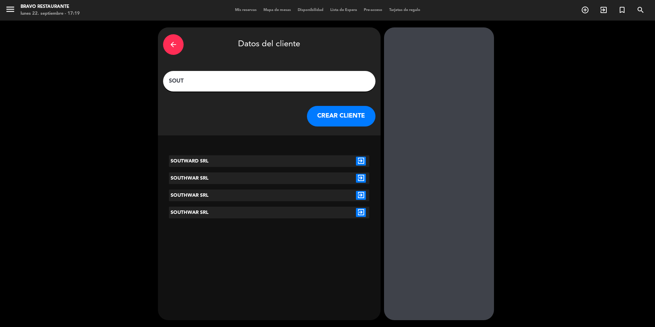
type input "SOUT"
click at [361, 211] on icon "exit_to_app" at bounding box center [361, 212] width 10 height 9
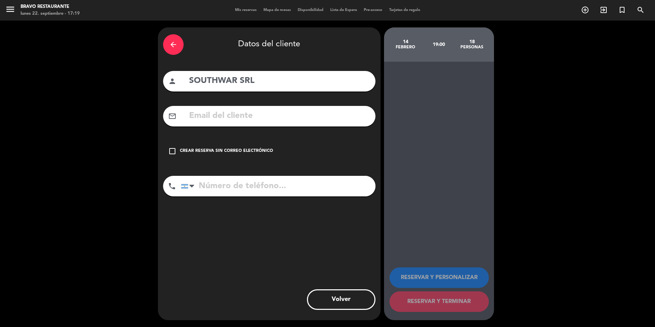
click at [173, 150] on icon "check_box_outline_blank" at bounding box center [172, 151] width 8 height 8
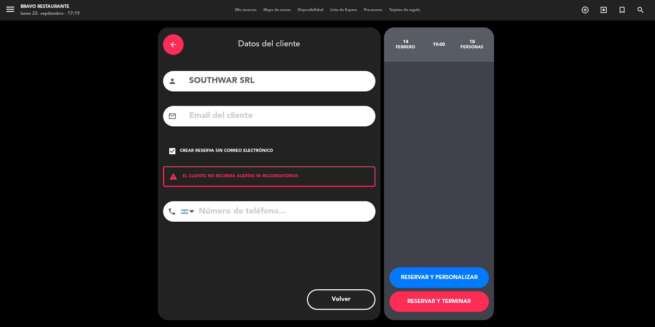
click at [433, 306] on button "RESERVAR Y TERMINAR" at bounding box center [438, 301] width 99 height 21
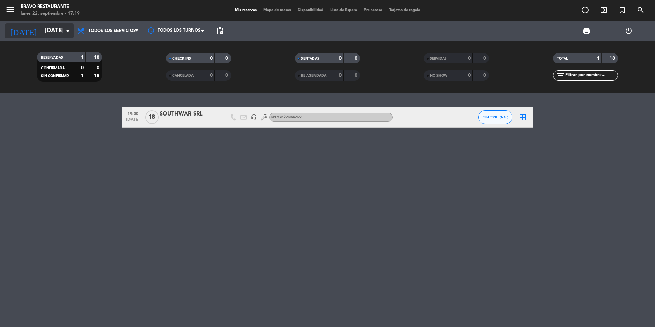
click at [56, 34] on input "[DATE]" at bounding box center [80, 31] width 79 height 14
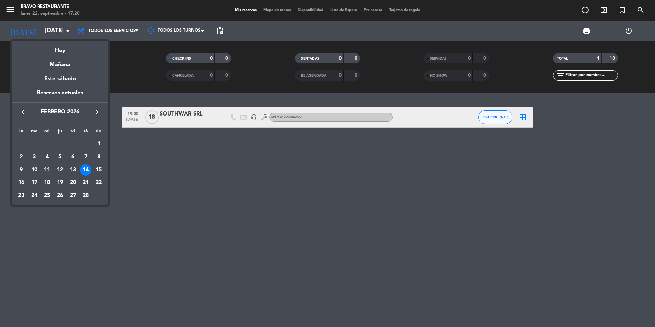
click at [22, 112] on icon "keyboard_arrow_left" at bounding box center [23, 112] width 8 height 8
click at [25, 112] on icon "keyboard_arrow_left" at bounding box center [23, 112] width 8 height 8
click at [86, 157] on div "4" at bounding box center [86, 157] width 12 height 12
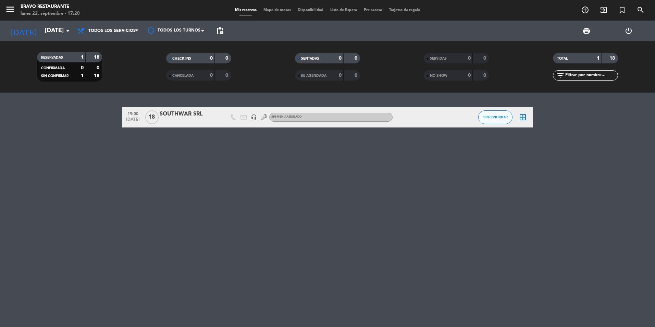
type input "[DATE]"
click at [145, 115] on div "15" at bounding box center [152, 117] width 16 height 20
click at [171, 119] on div at bounding box center [189, 121] width 58 height 5
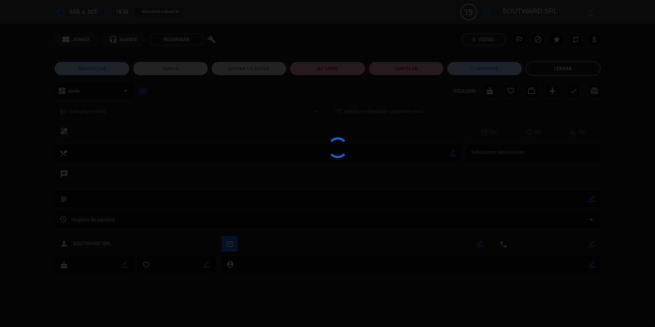
click at [171, 119] on div at bounding box center [327, 163] width 655 height 327
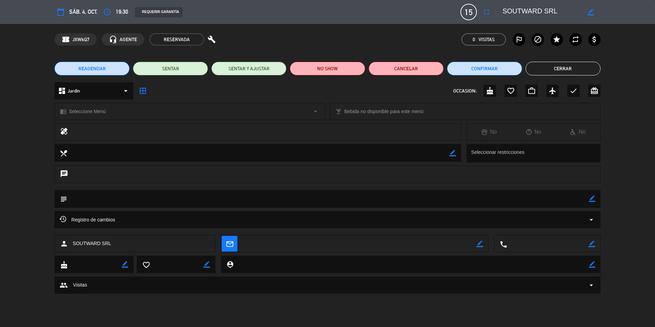
click at [453, 156] on div "border_color" at bounding box center [452, 153] width 7 height 18
click at [452, 151] on icon "border_color" at bounding box center [452, 153] width 7 height 7
type textarea "4"
click at [134, 158] on textarea at bounding box center [258, 152] width 382 height 17
drag, startPoint x: 134, startPoint y: 155, endPoint x: 127, endPoint y: 155, distance: 6.5
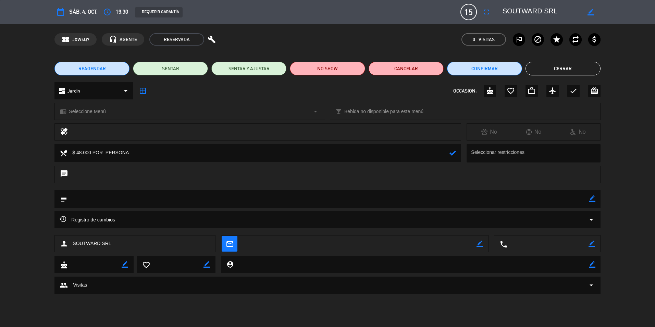
click at [133, 155] on textarea at bounding box center [258, 152] width 382 height 17
click at [146, 155] on textarea at bounding box center [258, 152] width 382 height 17
click at [349, 152] on textarea at bounding box center [258, 152] width 382 height 17
click at [347, 152] on textarea at bounding box center [258, 152] width 382 height 17
click at [378, 157] on textarea at bounding box center [258, 152] width 382 height 17
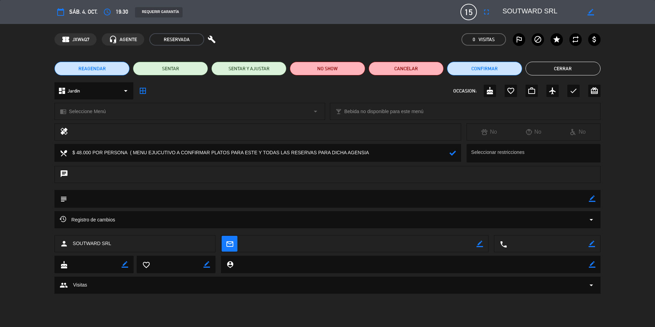
click at [346, 152] on textarea at bounding box center [258, 152] width 382 height 17
type textarea "$ 48.000 POR PERSONA ( MENU EJUCUTIVO A CONFIRMAR PLATOS PARA ESTE Y TODAS LAS …"
click at [586, 10] on div "border_color" at bounding box center [591, 12] width 20 height 12
click at [590, 11] on icon "border_color" at bounding box center [590, 12] width 7 height 7
click at [520, 10] on textarea at bounding box center [542, 12] width 78 height 12
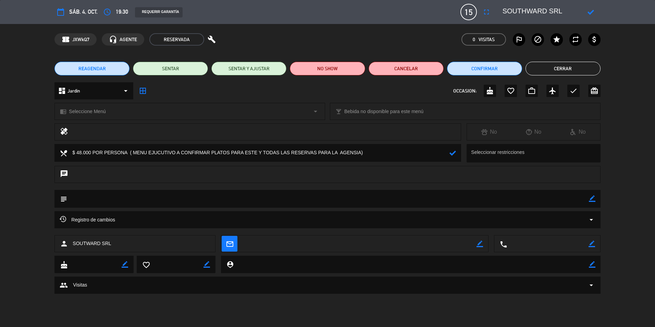
click at [591, 10] on icon at bounding box center [590, 12] width 7 height 7
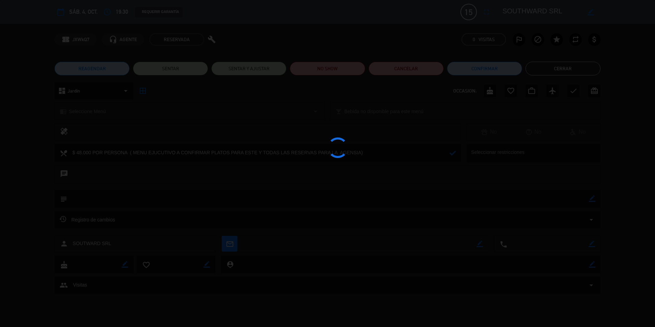
type textarea "SOUTHWARD SRL"
